Goal: Check status: Check status

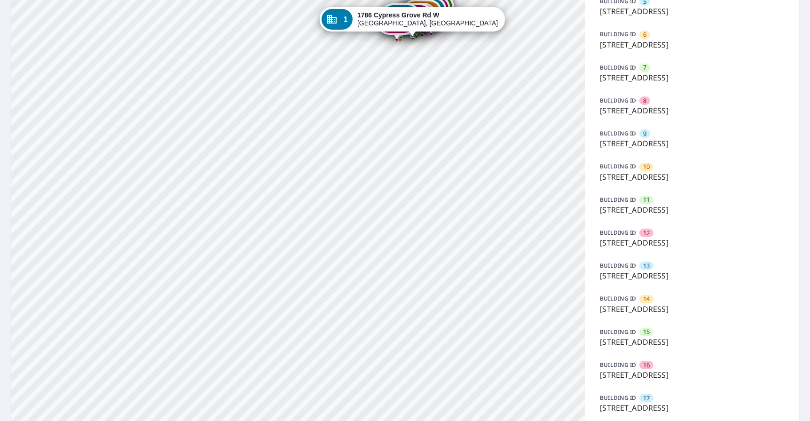
scroll to position [381, 0]
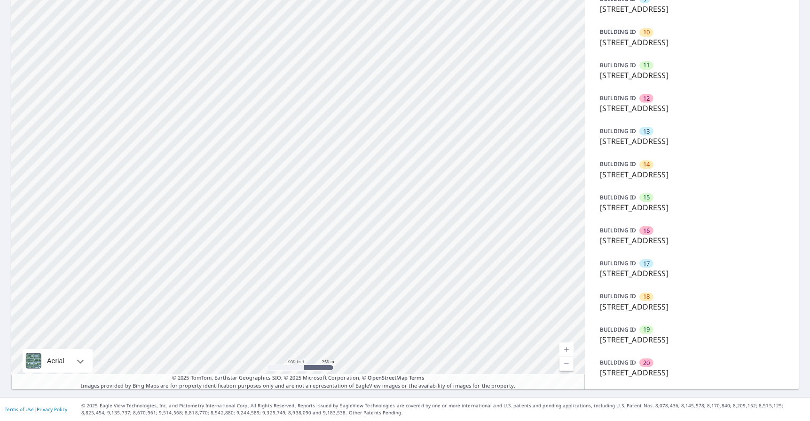
click at [684, 337] on p "[STREET_ADDRESS]" at bounding box center [692, 339] width 184 height 11
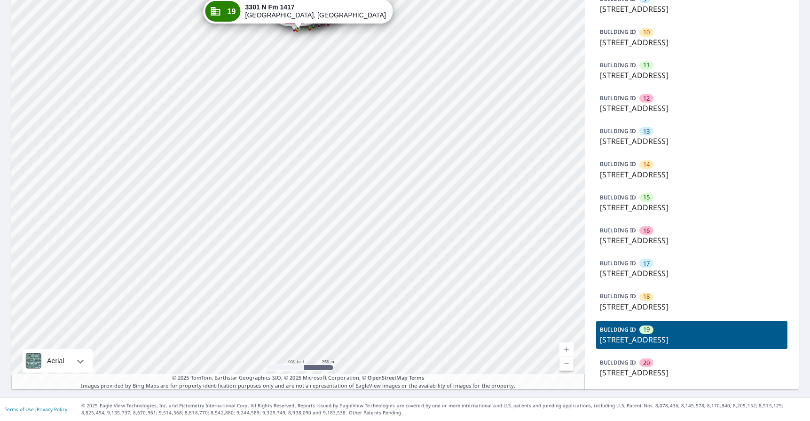
click at [669, 269] on p "[STREET_ADDRESS]" at bounding box center [692, 272] width 184 height 11
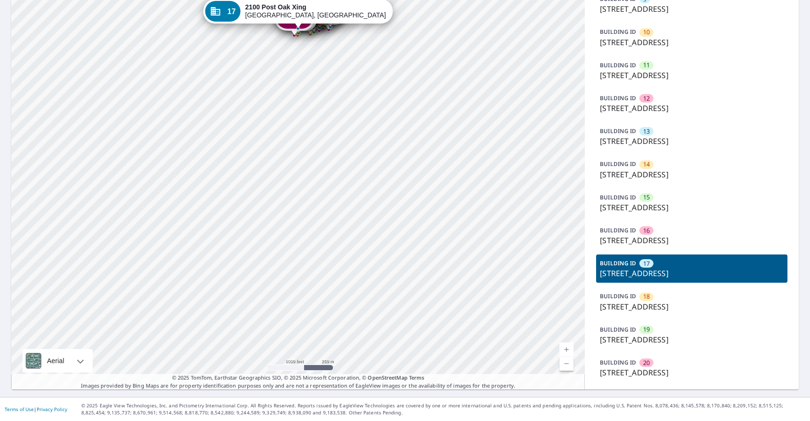
click at [678, 231] on div "BUILDING ID 16 [STREET_ADDRESS]" at bounding box center [691, 235] width 191 height 28
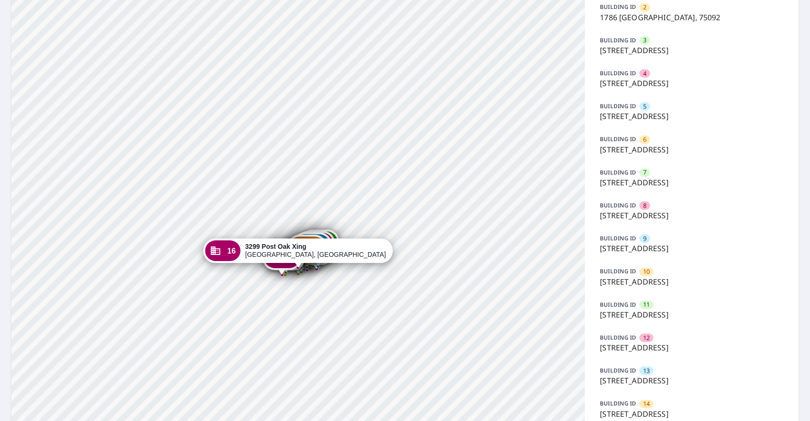
scroll to position [136, 0]
click at [668, 125] on div "BUILDING ID 5 [STREET_ADDRESS]" at bounding box center [691, 112] width 191 height 28
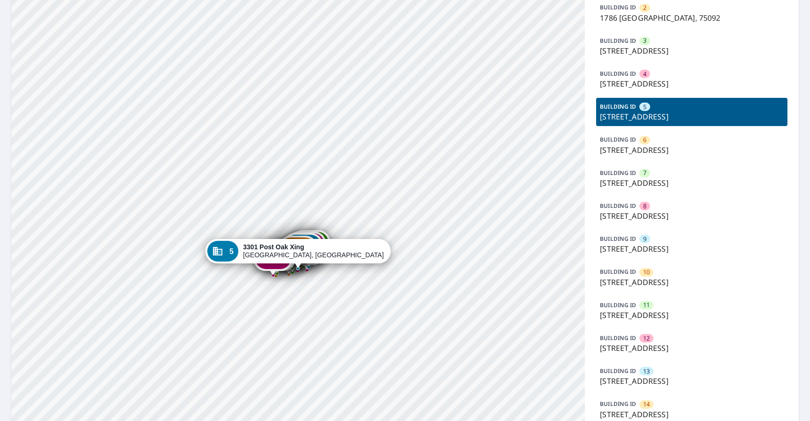
click at [660, 117] on p "[STREET_ADDRESS]" at bounding box center [692, 116] width 184 height 11
click at [222, 252] on icon "Dropped pin, building 5, Commercial property, 3301 Post Oak Xing Sherman, TX 75…" at bounding box center [217, 251] width 9 height 8
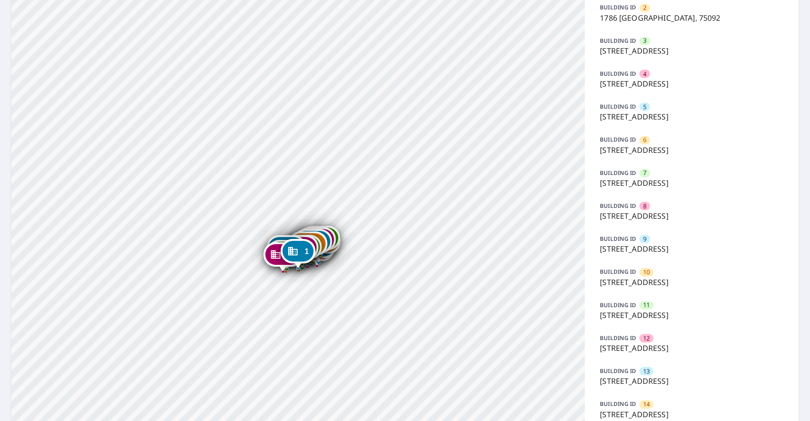
click at [303, 253] on div "1" at bounding box center [297, 251] width 31 height 21
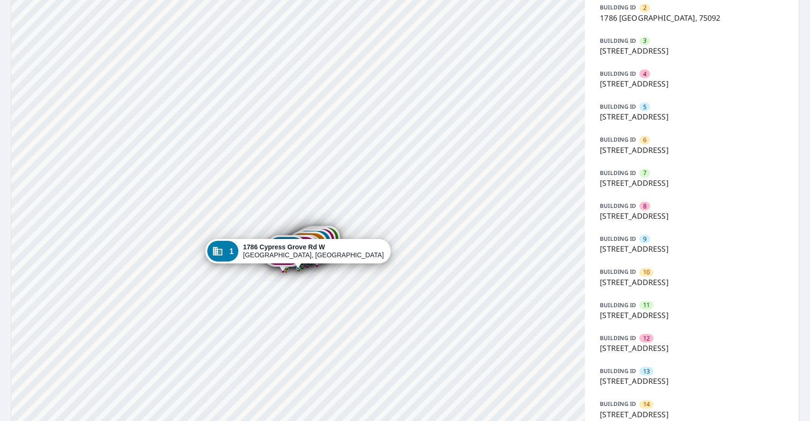
click at [303, 253] on div "1786 [GEOGRAPHIC_DATA]" at bounding box center [313, 251] width 141 height 16
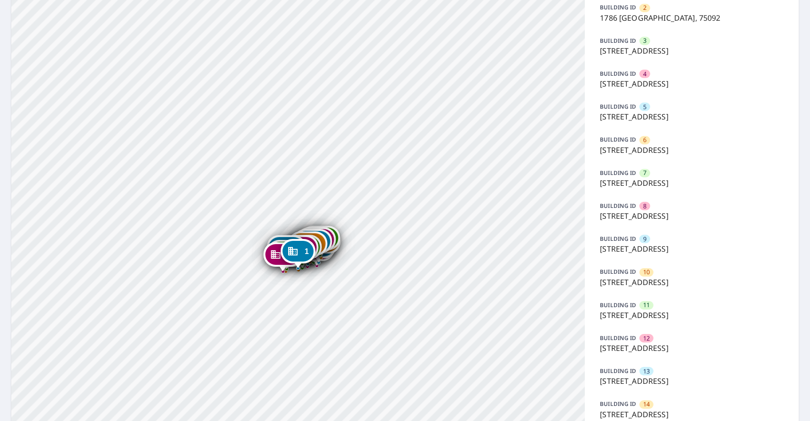
click at [290, 253] on icon "Dropped pin, building 1, Commercial property, 1786 Cypress Grove Rd W Sherman, …" at bounding box center [292, 251] width 9 height 8
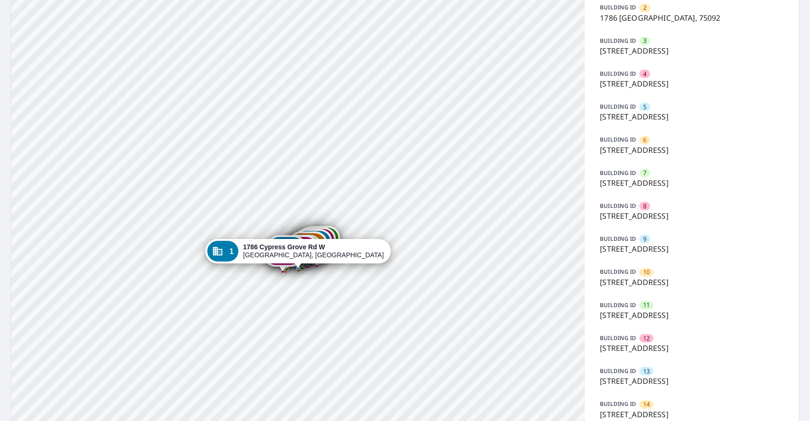
click at [223, 252] on icon "Dropped pin, building 1, Commercial property, 1786 Cypress Grove Rd W Sherman, …" at bounding box center [217, 250] width 11 height 11
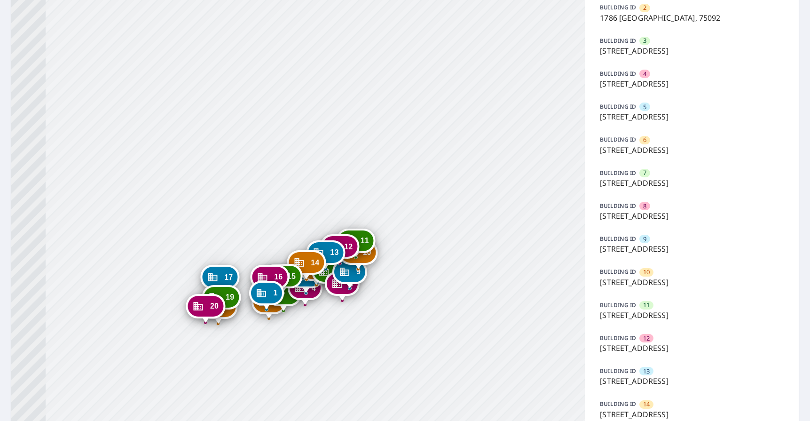
drag, startPoint x: 350, startPoint y: 373, endPoint x: 452, endPoint y: 218, distance: 185.3
click at [452, 218] on div "2 [STREET_ADDRESS] 3 [STREET_ADDRESS] 4 [STREET_ADDRESS] 5 [STREET_ADDRESS] 6 […" at bounding box center [297, 267] width 573 height 723
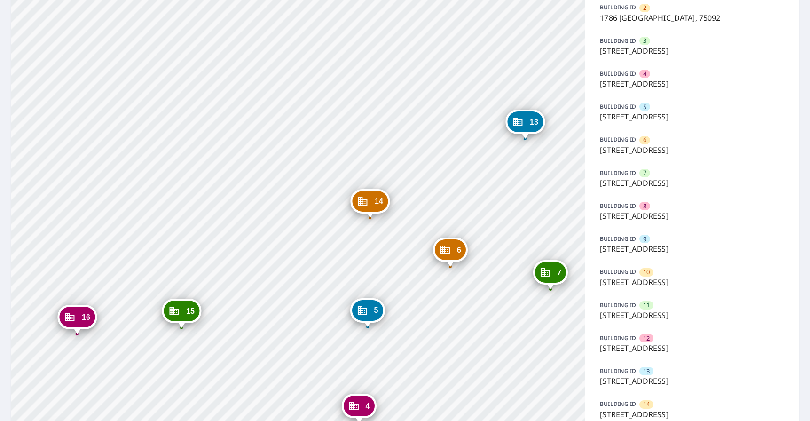
drag, startPoint x: 260, startPoint y: 288, endPoint x: 144, endPoint y: -56, distance: 363.4
click at [144, 0] on html "Dashboard Order History Order 2 [STREET_ADDRESS] 3 [STREET_ADDRESS] 4 [STREET_A…" at bounding box center [405, 210] width 810 height 421
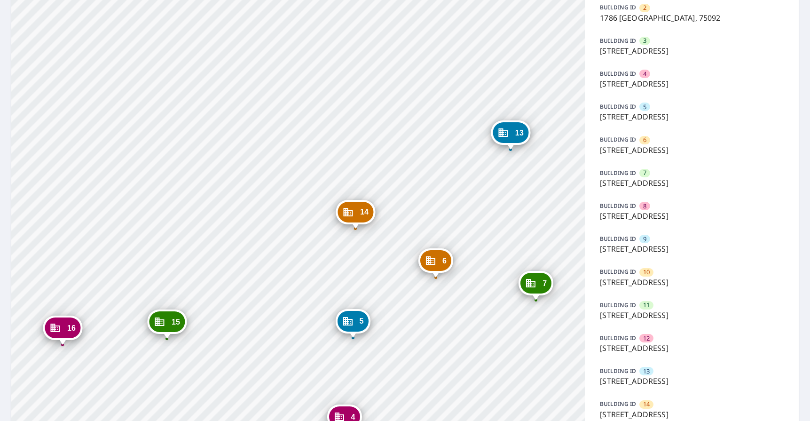
drag, startPoint x: 247, startPoint y: 151, endPoint x: 157, endPoint y: -56, distance: 225.6
click at [157, 0] on html "Dashboard Order History Order 2 [STREET_ADDRESS] 3 [STREET_ADDRESS] 4 [STREET_A…" at bounding box center [405, 210] width 810 height 421
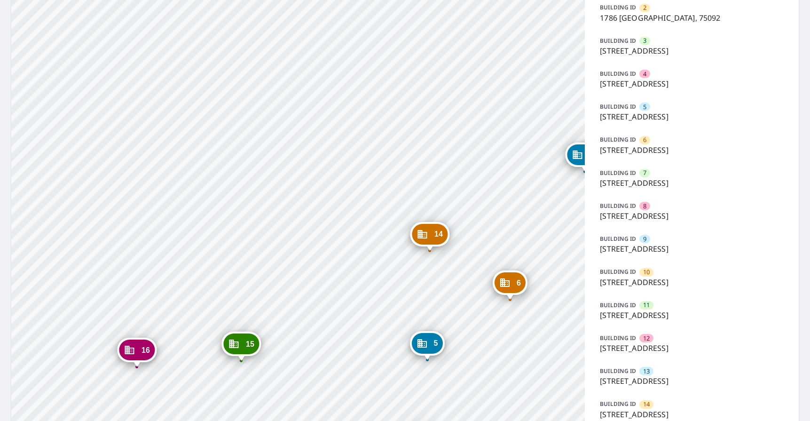
drag, startPoint x: 459, startPoint y: 315, endPoint x: 205, endPoint y: -46, distance: 441.4
click at [205, 0] on html "Dashboard Order History Order 2 [STREET_ADDRESS] 3 [STREET_ADDRESS] 4 [STREET_A…" at bounding box center [405, 210] width 810 height 421
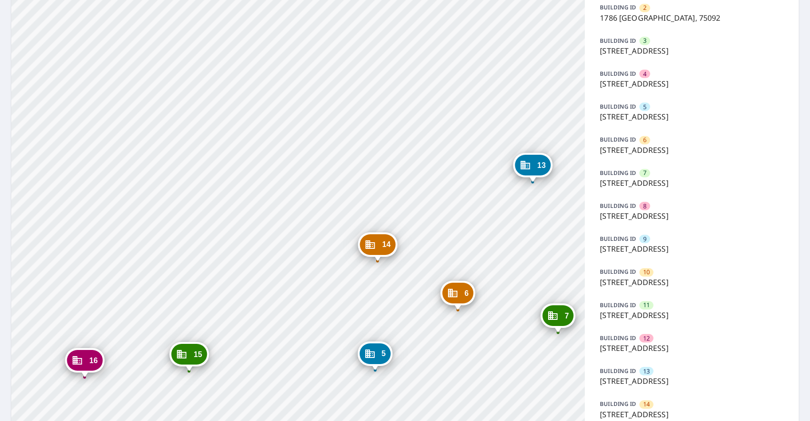
click at [205, 46] on div "2 [STREET_ADDRESS] 3 [STREET_ADDRESS] 4 [STREET_ADDRESS] 5 [STREET_ADDRESS] 6 […" at bounding box center [297, 267] width 573 height 723
click at [371, 240] on icon "Dropped pin, building 14, Commercial property, 3301 Post Oak Xing Sherman, TX 7…" at bounding box center [370, 244] width 11 height 11
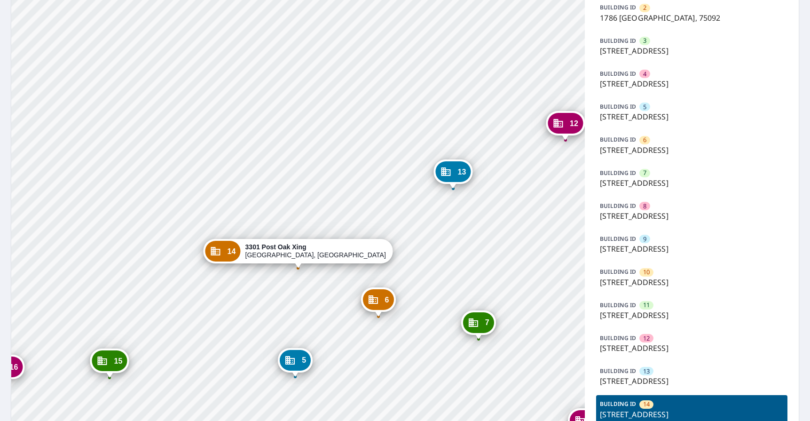
click at [334, 254] on div "[STREET_ADDRESS]" at bounding box center [315, 251] width 141 height 16
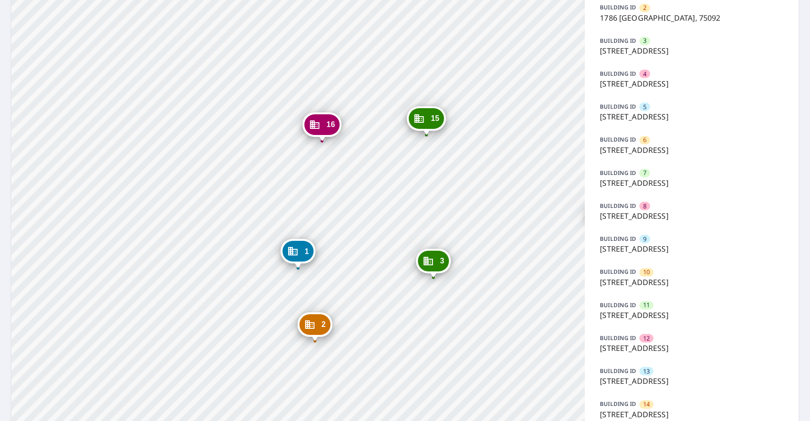
click at [296, 248] on icon "Dropped pin, building 1, Commercial property, 1786 Cypress Grove Rd W Sherman, …" at bounding box center [292, 250] width 11 height 11
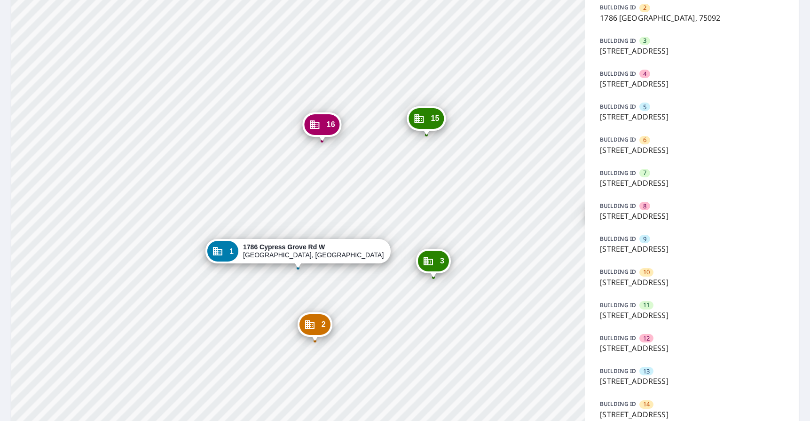
click at [297, 249] on strong "1786 Cypress Grove Rd W" at bounding box center [284, 247] width 82 height 8
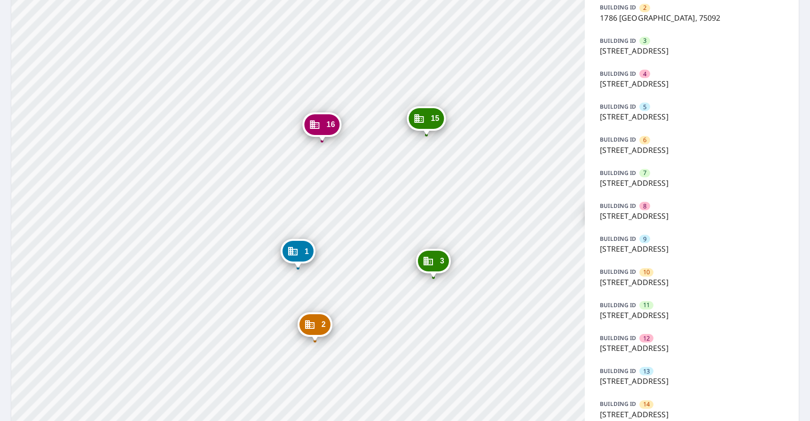
click at [297, 249] on icon "Dropped pin, building 1, Commercial property, 1786 Cypress Grove Rd W Sherman, …" at bounding box center [292, 251] width 9 height 8
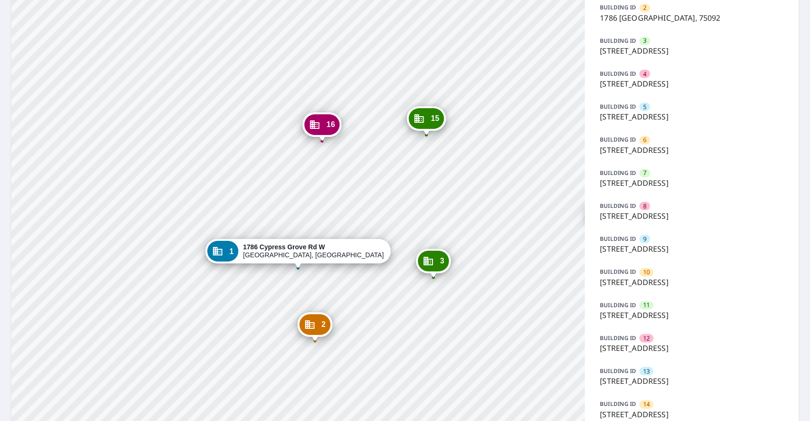
click at [299, 323] on div "2" at bounding box center [314, 324] width 31 height 21
